Goal: Go to known website

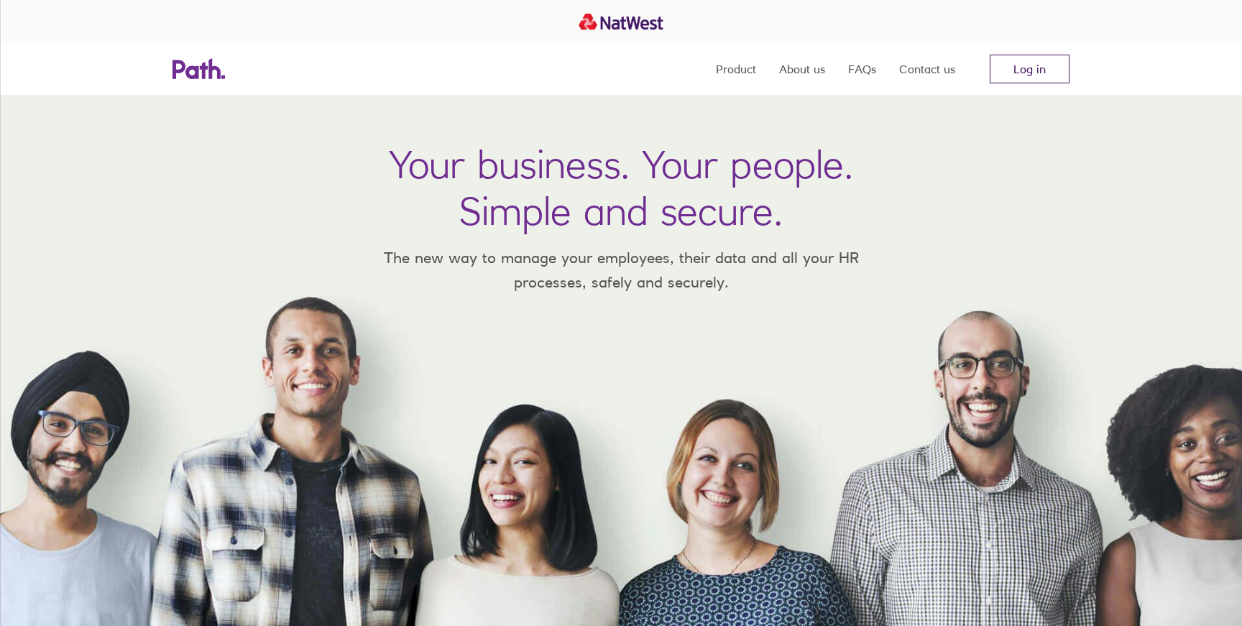
click at [1056, 68] on link "Log in" at bounding box center [1030, 69] width 80 height 29
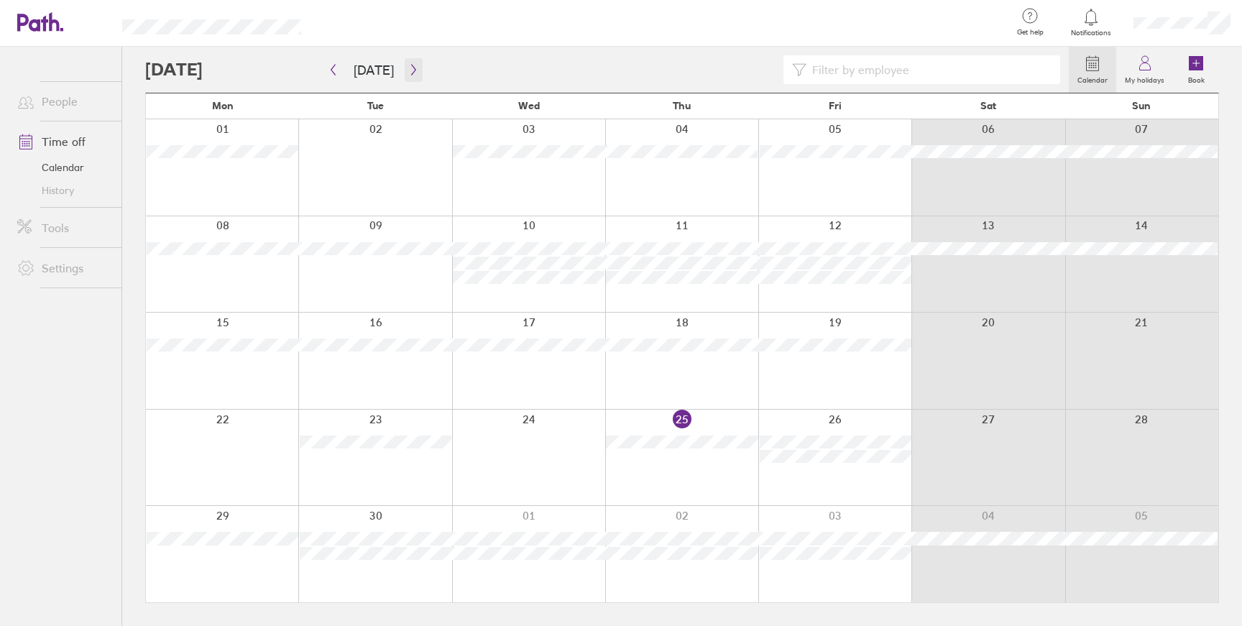
click at [405, 69] on button "button" at bounding box center [414, 70] width 18 height 24
